Goal: Transaction & Acquisition: Purchase product/service

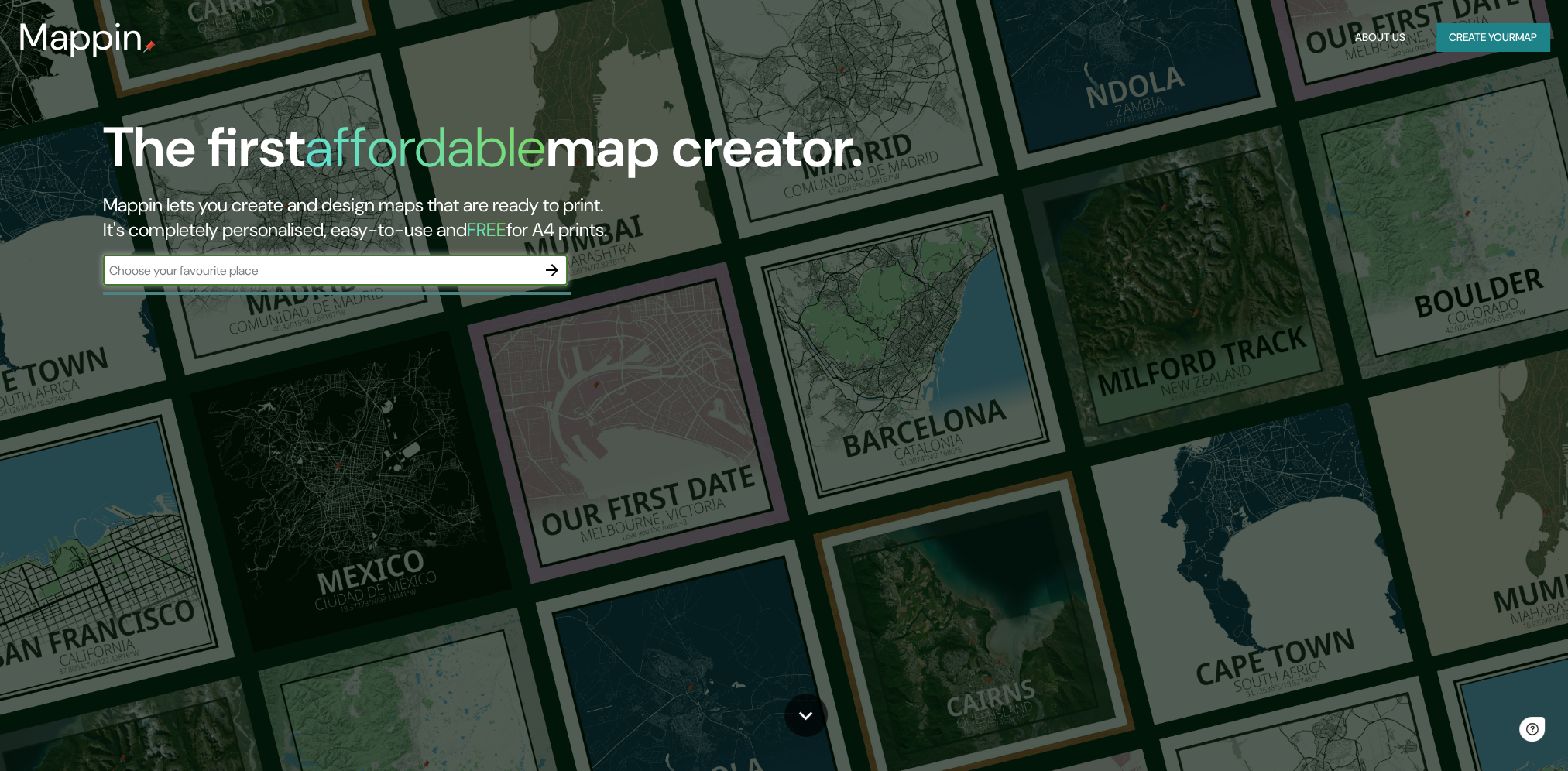
click at [372, 272] on input "text" at bounding box center [319, 271] width 433 height 18
type input "[GEOGRAPHIC_DATA]"
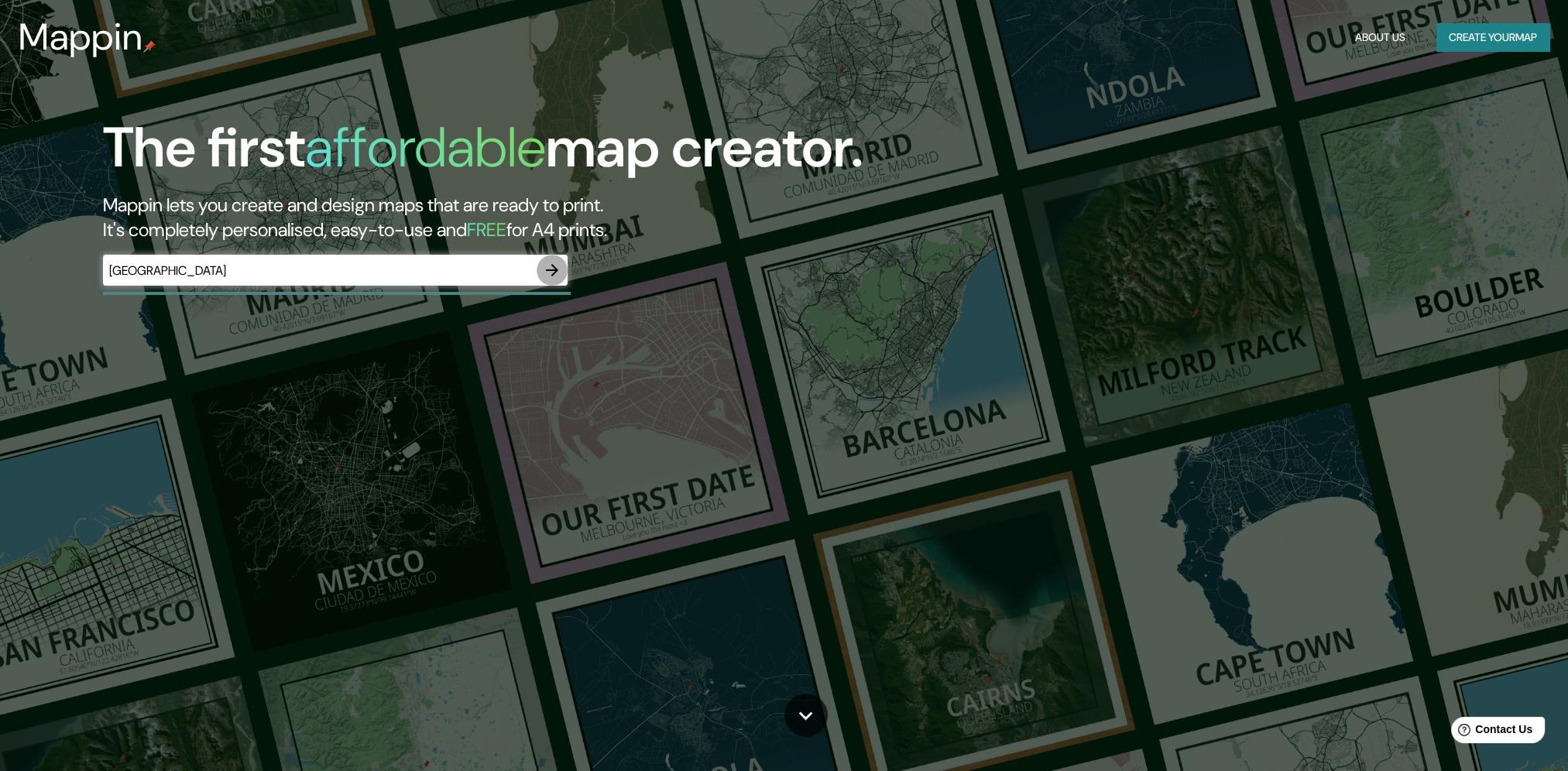
click at [563, 269] on button "button" at bounding box center [552, 270] width 31 height 31
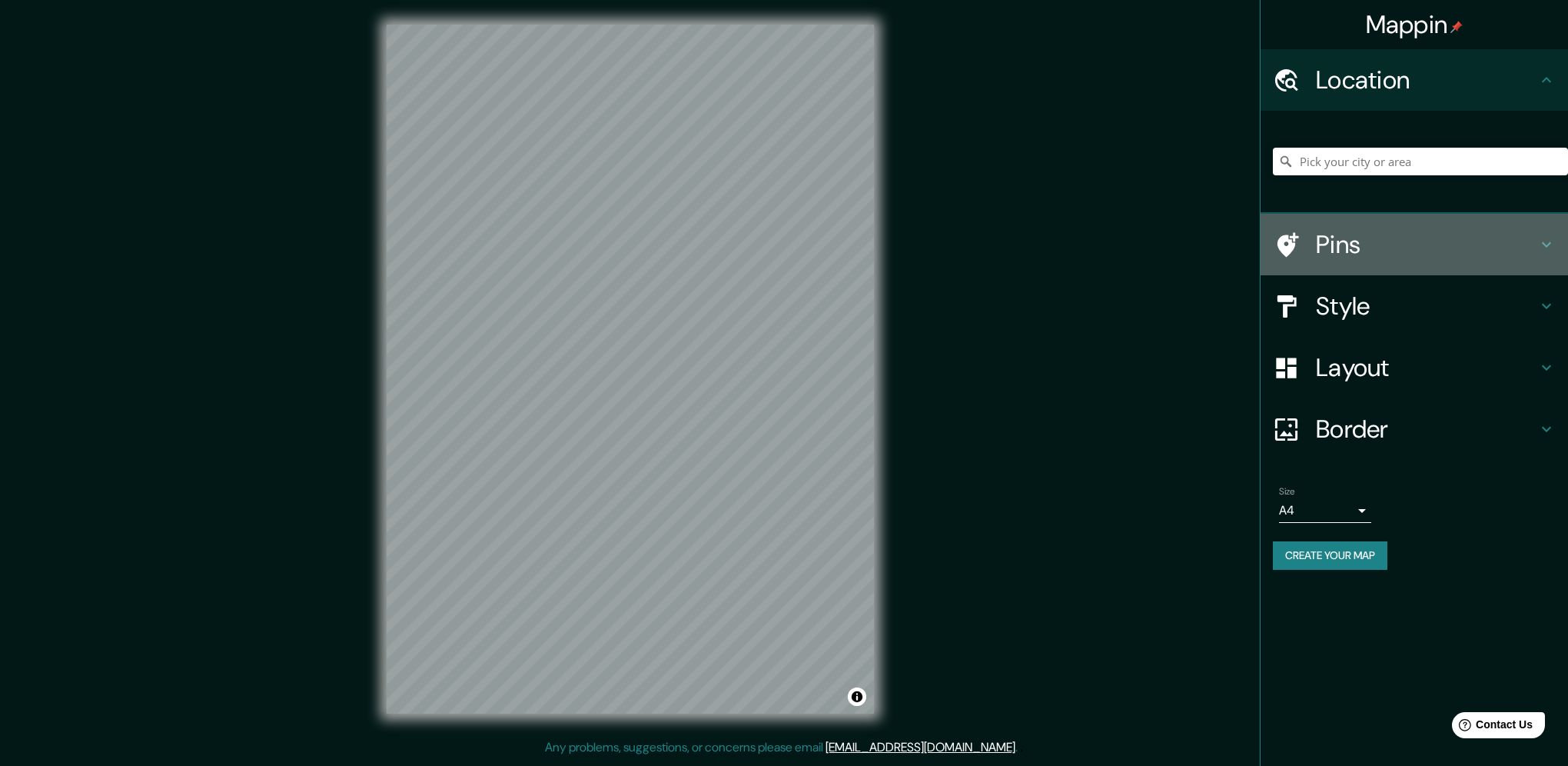
click at [1472, 240] on h4 "Pins" at bounding box center [1426, 245] width 221 height 31
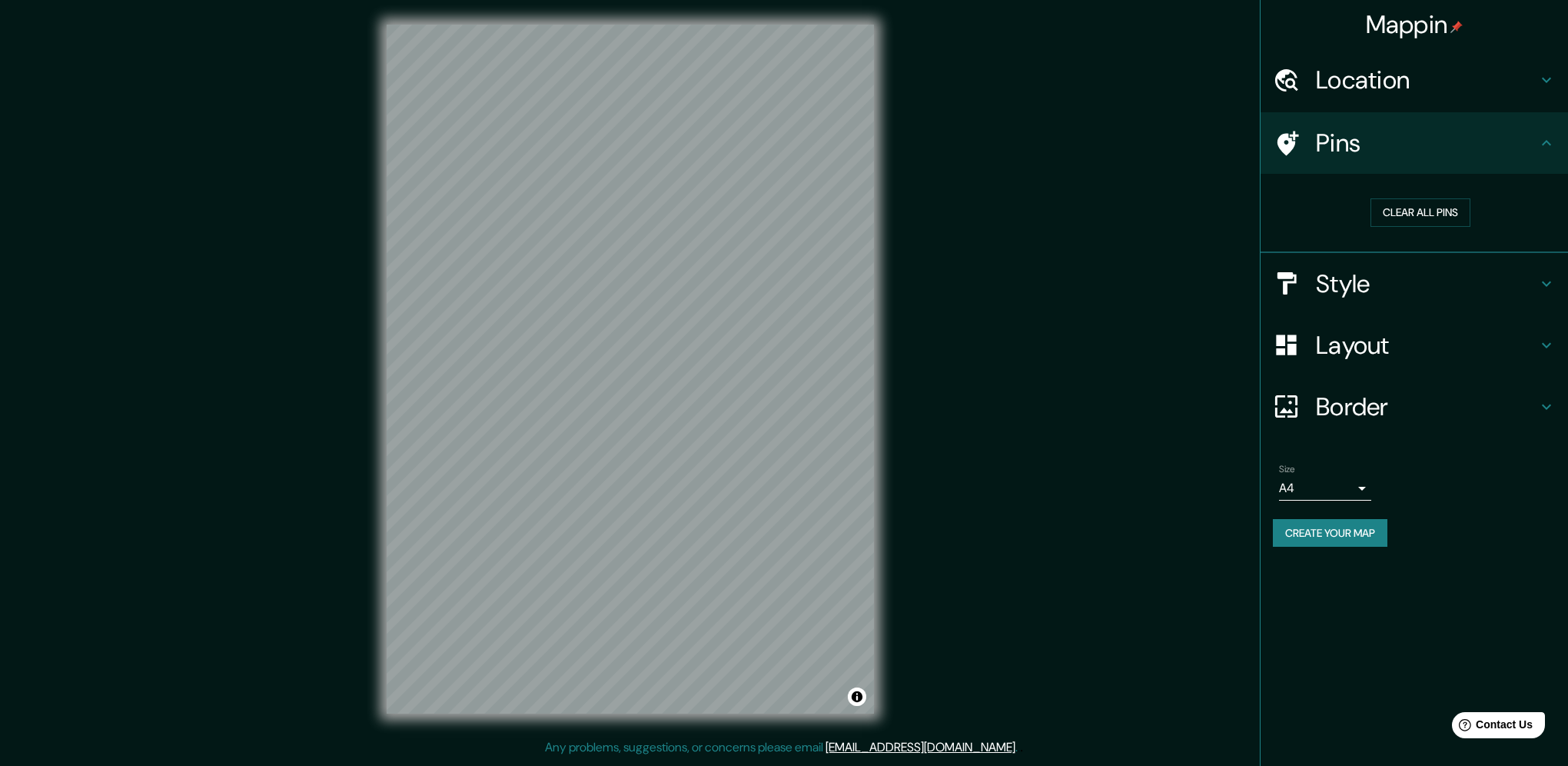
click at [1488, 274] on h4 "Style" at bounding box center [1426, 283] width 221 height 31
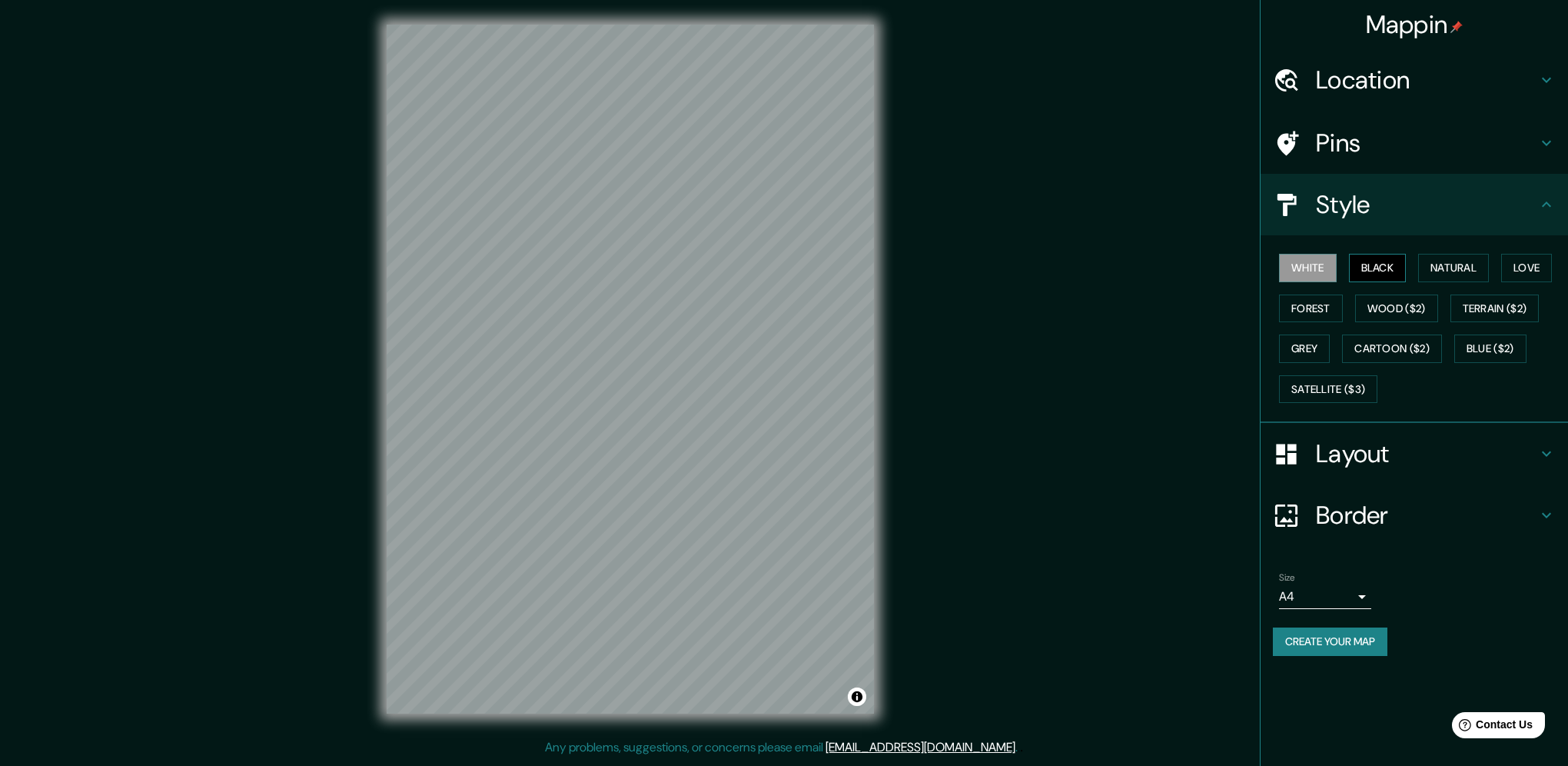
click at [1405, 265] on button "Black" at bounding box center [1377, 267] width 57 height 28
click at [1456, 266] on button "Natural" at bounding box center [1453, 267] width 71 height 28
click at [1525, 308] on button "Terrain ($2)" at bounding box center [1495, 308] width 89 height 28
click at [1455, 257] on button "Natural" at bounding box center [1453, 267] width 71 height 28
click at [1325, 347] on button "Grey" at bounding box center [1304, 348] width 51 height 28
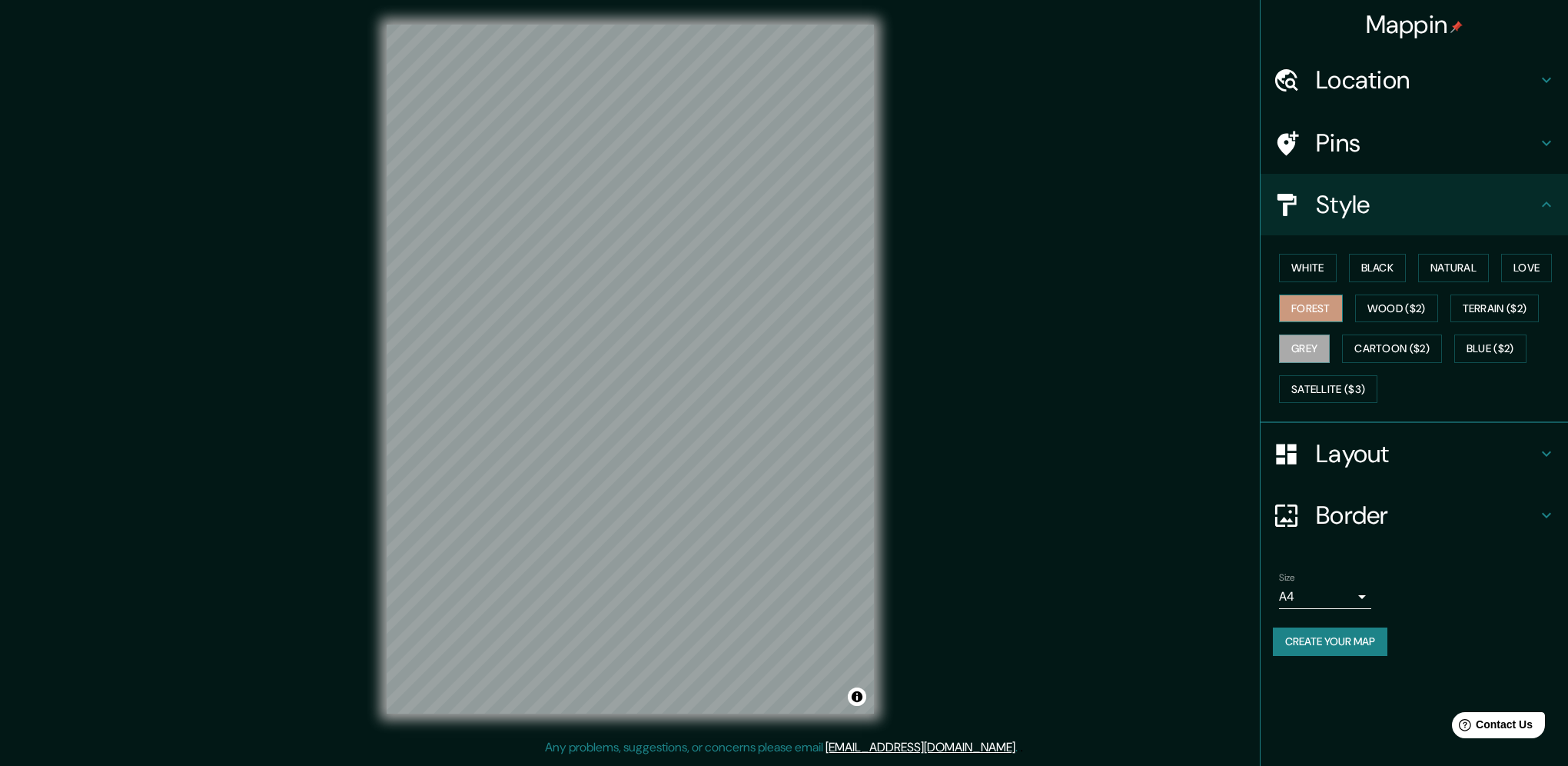
click at [1304, 308] on button "Forest" at bounding box center [1311, 308] width 64 height 28
click at [1367, 455] on h4 "Layout" at bounding box center [1426, 454] width 221 height 31
